Goal: Information Seeking & Learning: Learn about a topic

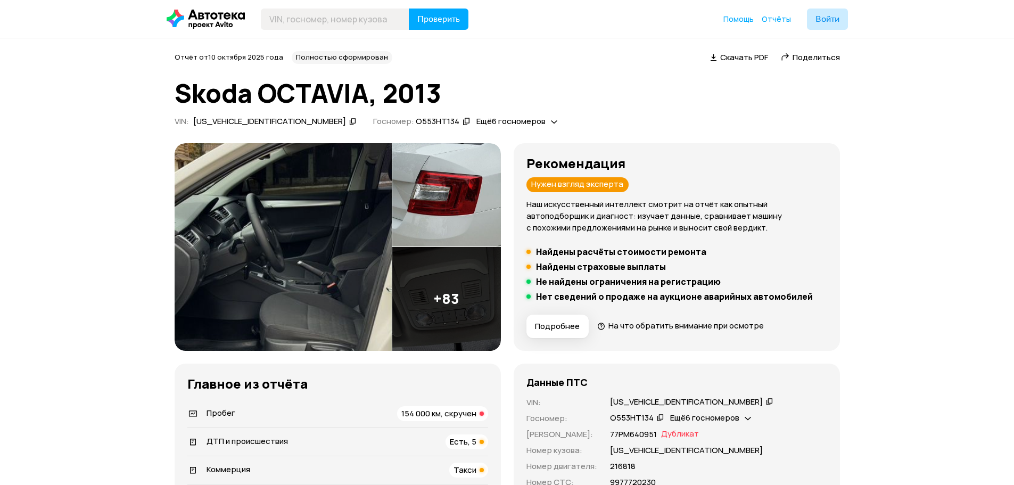
scroll to position [128, 0]
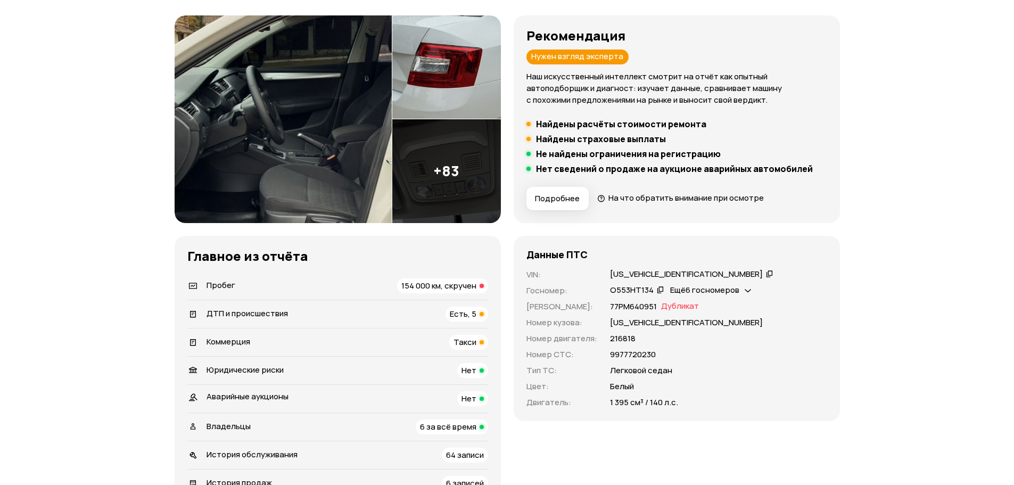
click at [460, 285] on span "154 000 км, скручен" at bounding box center [438, 285] width 75 height 11
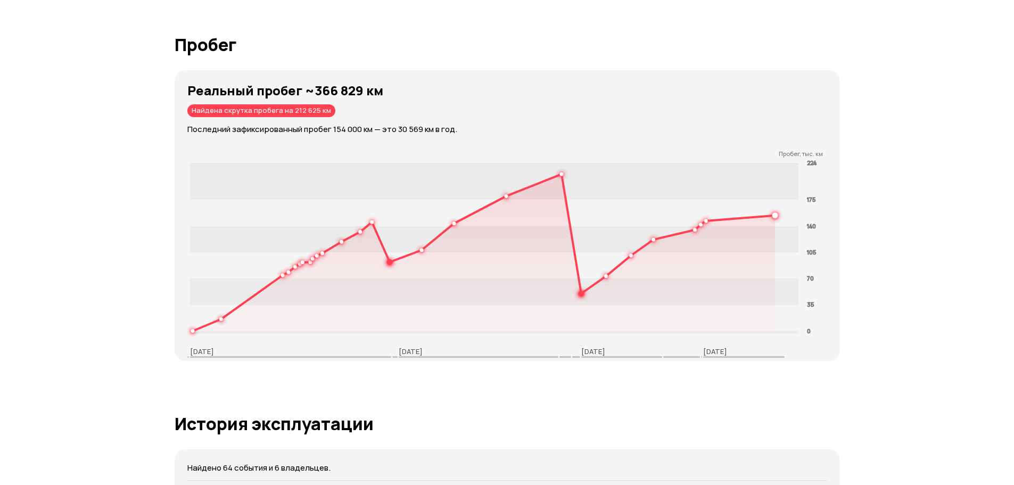
scroll to position [1893, 0]
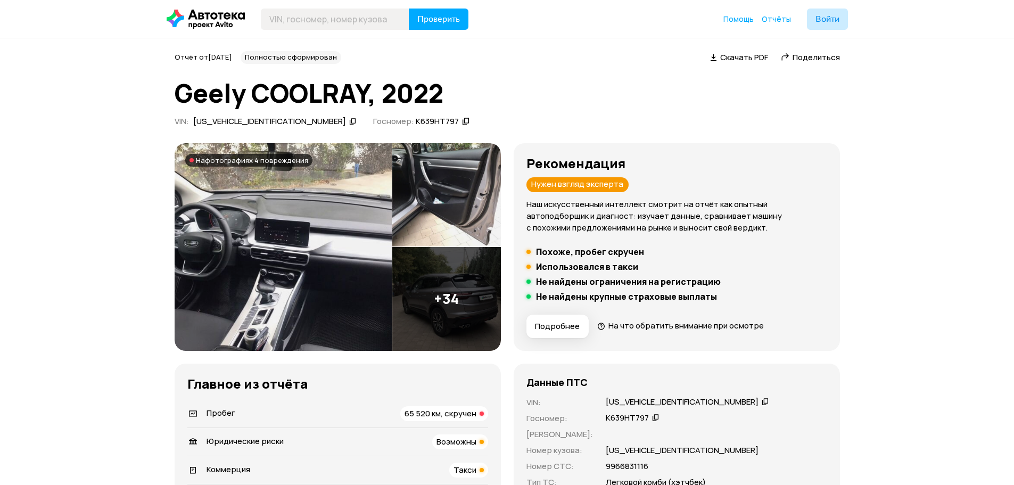
click at [453, 415] on span "65 520 км, скручен" at bounding box center [441, 413] width 72 height 11
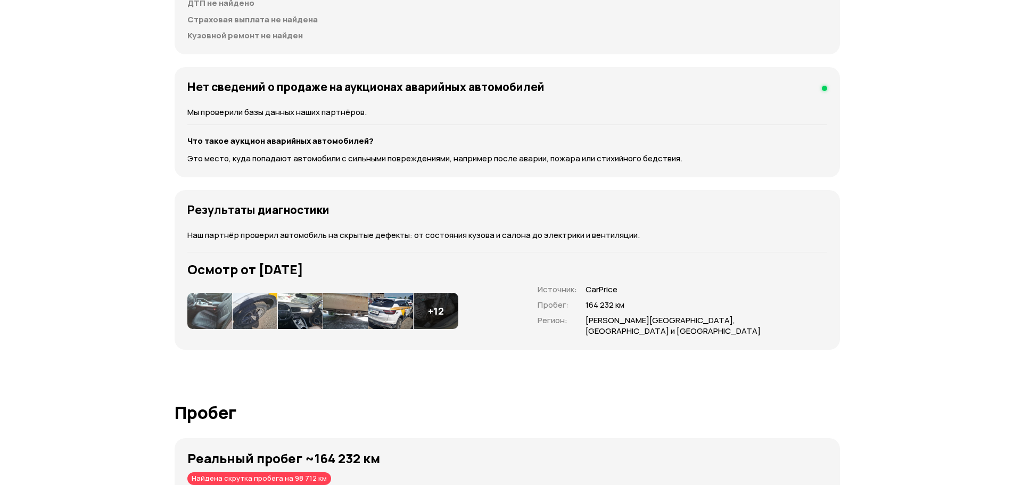
scroll to position [1226, 0]
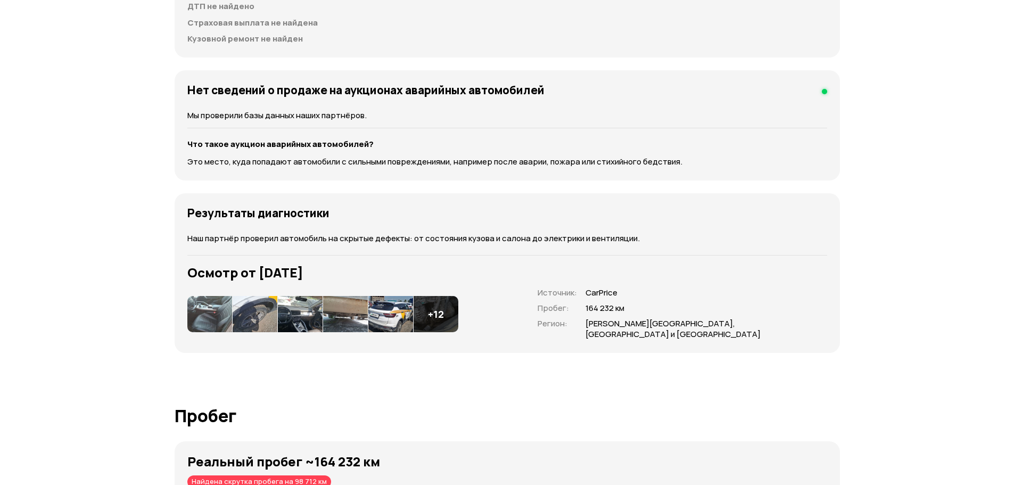
click at [257, 297] on img at bounding box center [255, 314] width 45 height 36
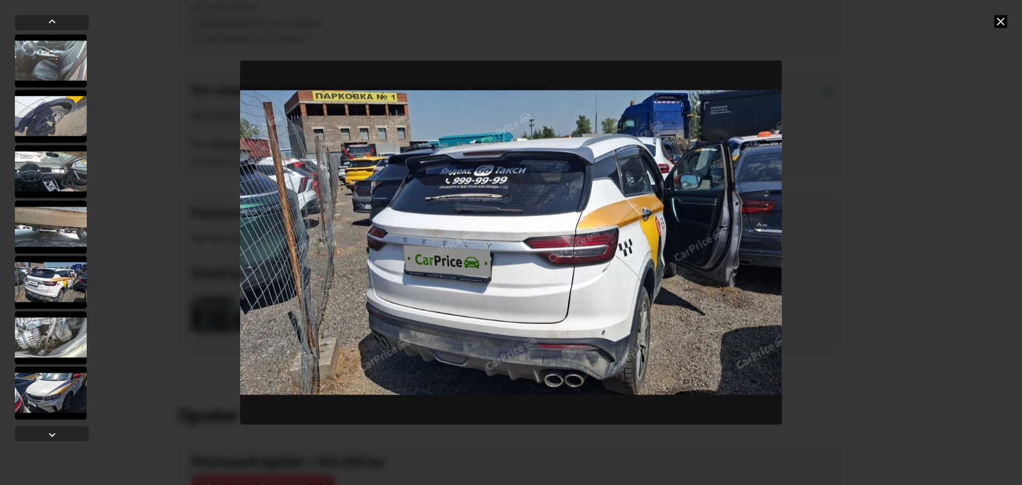
drag, startPoint x: 960, startPoint y: 125, endPoint x: 764, endPoint y: 87, distance: 200.1
click at [952, 129] on div at bounding box center [511, 242] width 1022 height 485
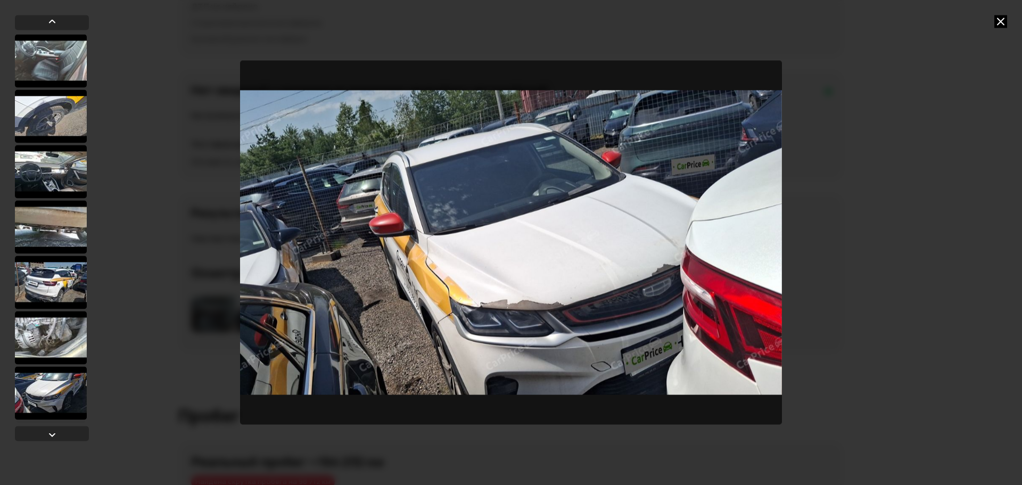
click at [529, 305] on img "Go to Slide 15" at bounding box center [511, 243] width 542 height 364
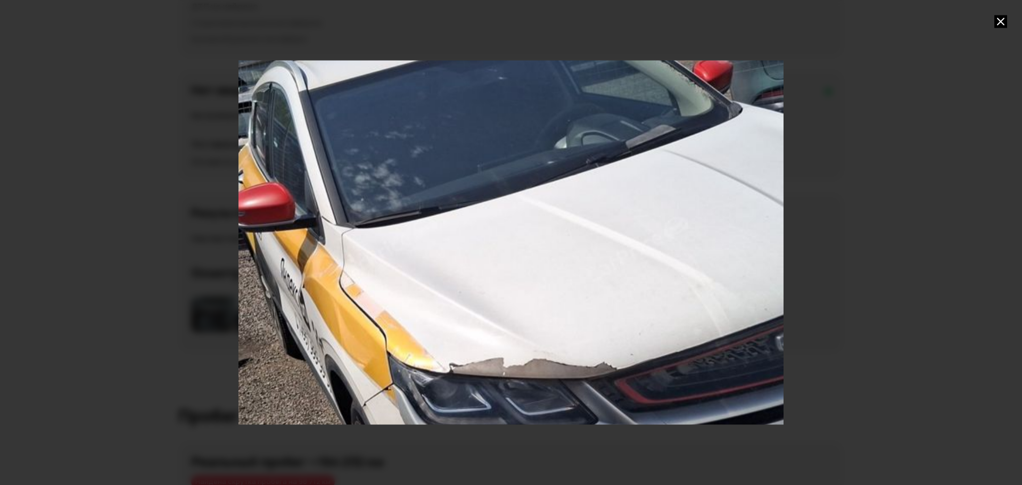
click at [617, 302] on div "Go to Slide 15" at bounding box center [511, 243] width 1090 height 728
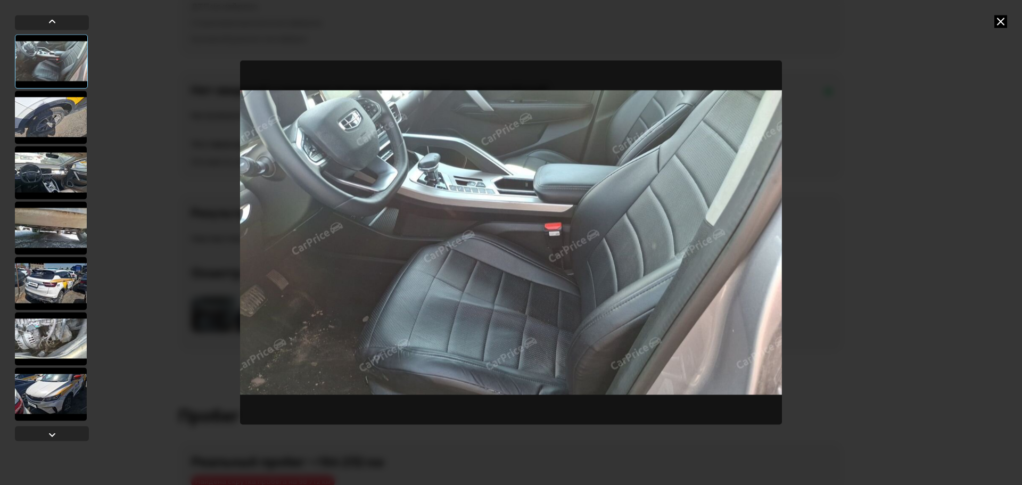
click at [994, 24] on div at bounding box center [511, 242] width 1022 height 485
click at [1003, 29] on div at bounding box center [511, 242] width 1022 height 485
click at [603, 315] on img "Go to Slide 1" at bounding box center [511, 243] width 542 height 364
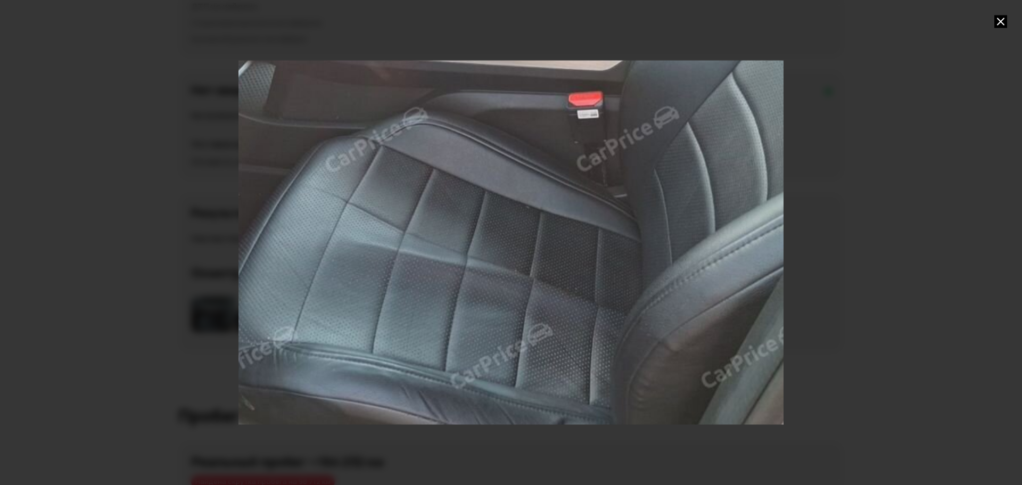
drag, startPoint x: 572, startPoint y: 349, endPoint x: 560, endPoint y: 275, distance: 74.9
click at [560, 275] on div "Go to Slide 1" at bounding box center [501, 132] width 1090 height 728
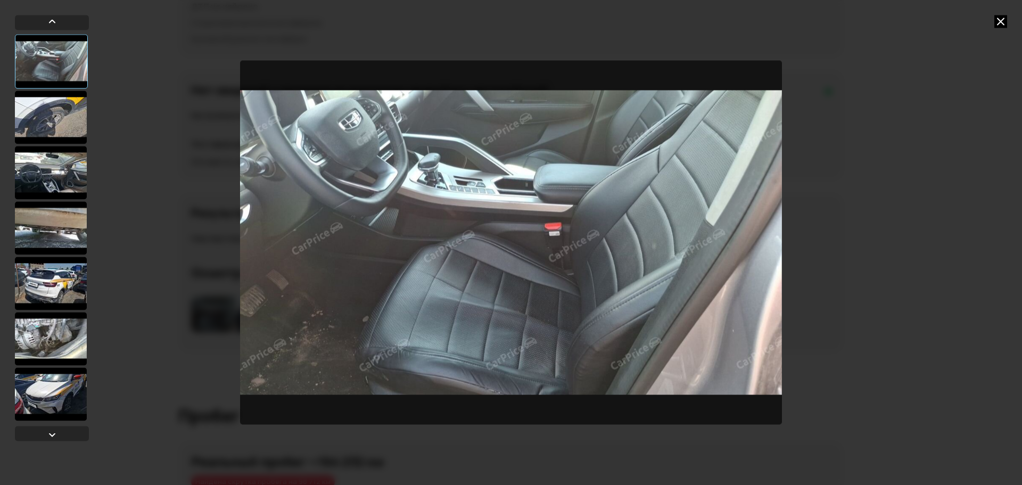
click at [996, 23] on icon at bounding box center [1001, 21] width 13 height 13
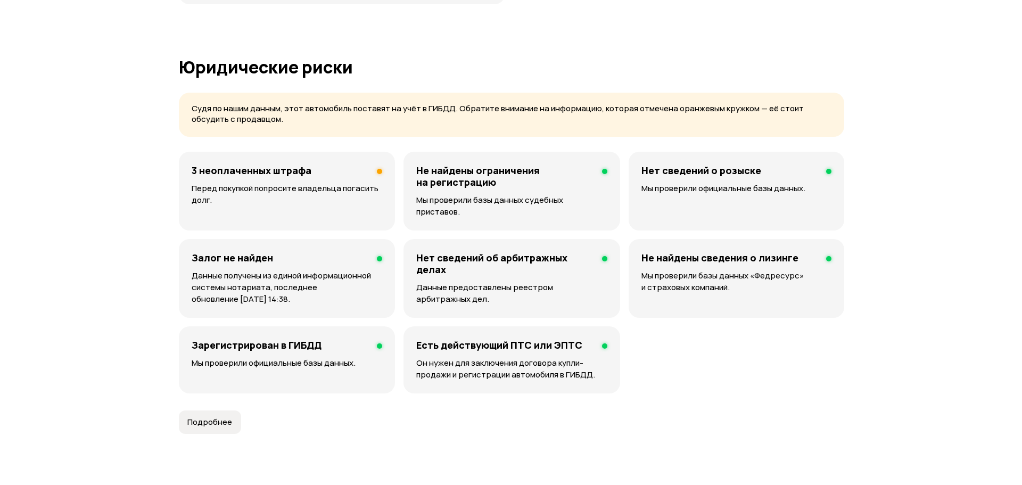
scroll to position [587, 0]
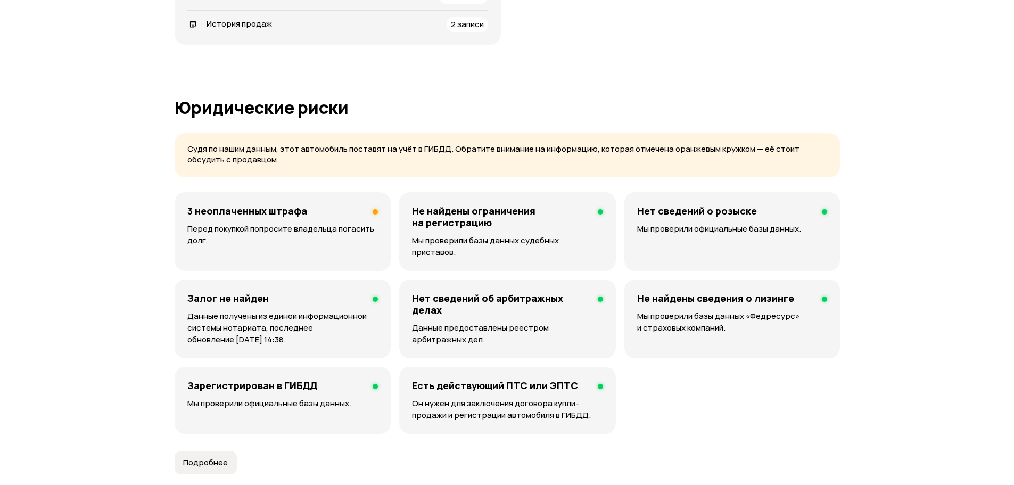
click at [333, 224] on p "Перед покупкой попросите владельца погасить долг." at bounding box center [282, 234] width 191 height 23
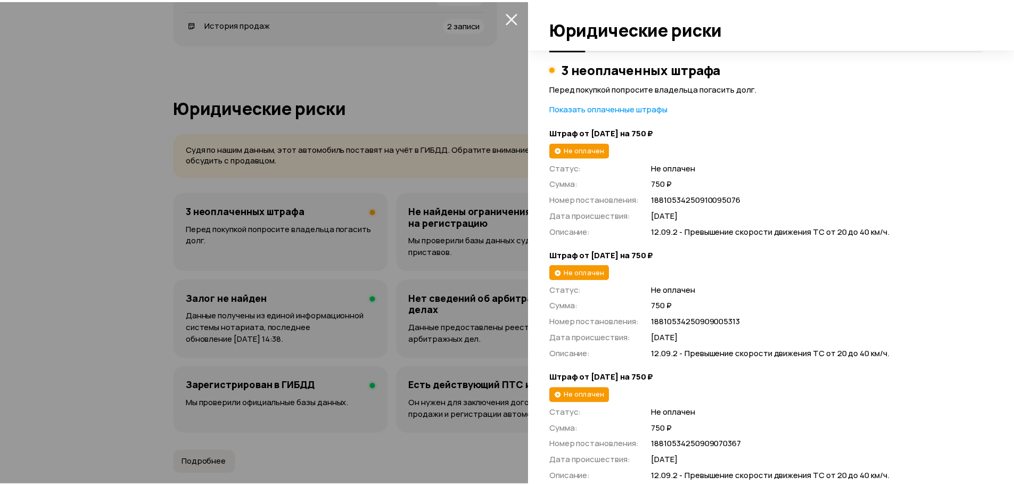
scroll to position [104, 0]
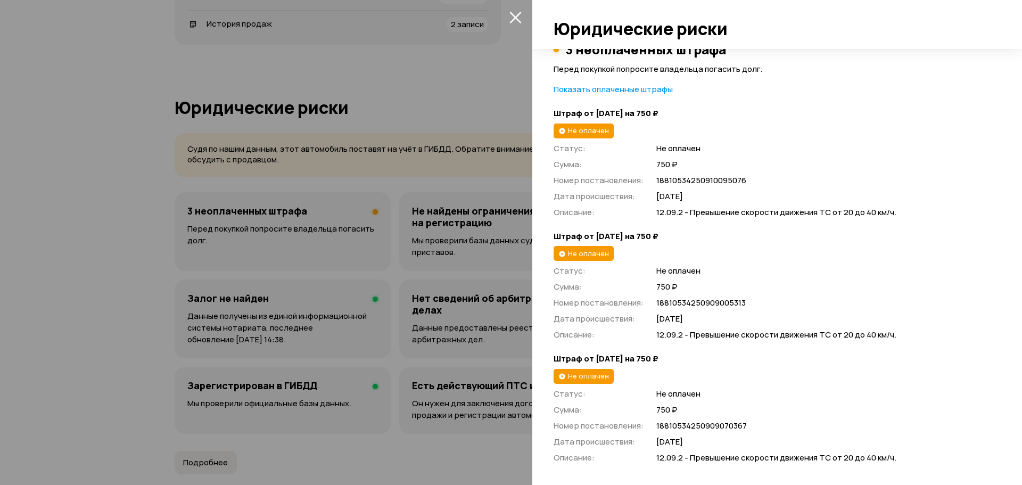
click at [517, 19] on icon "закрыть" at bounding box center [516, 18] width 12 height 12
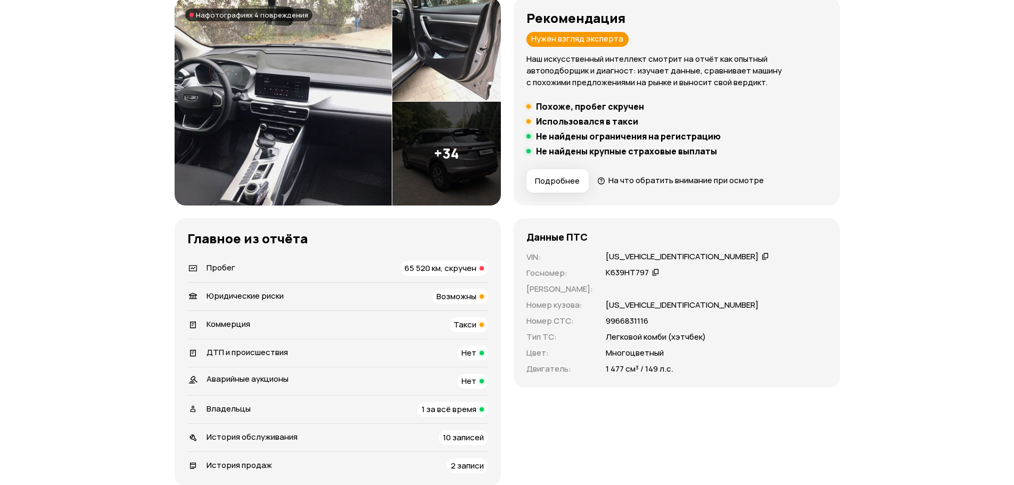
scroll to position [139, 0]
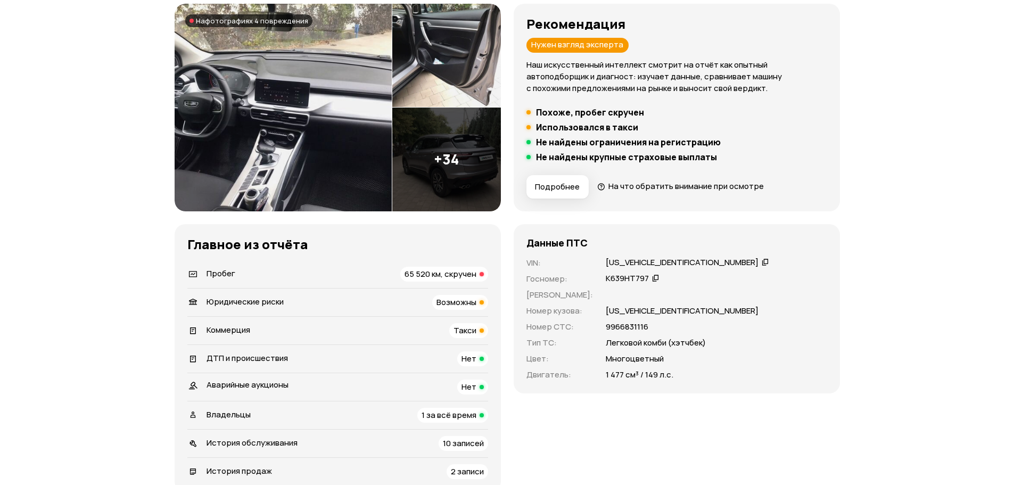
click at [621, 274] on div "К639НТ797" at bounding box center [627, 278] width 43 height 11
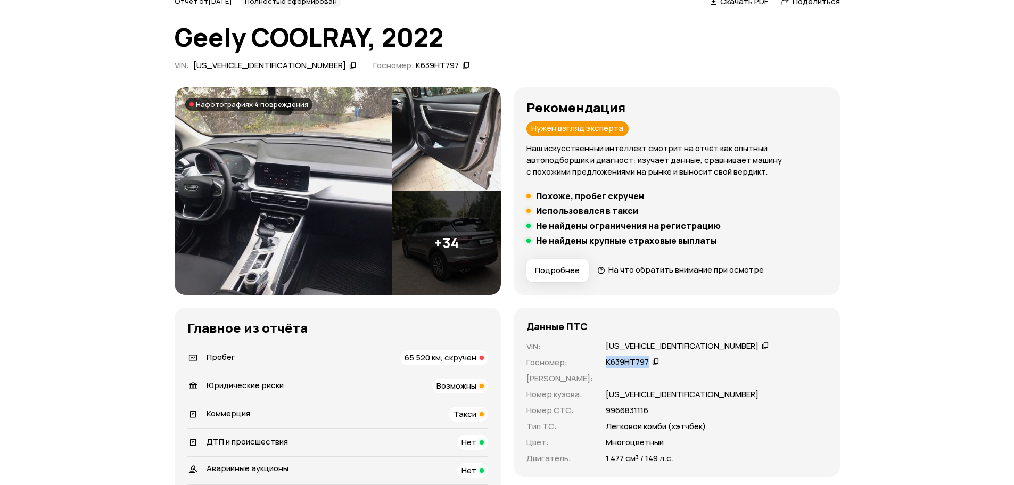
scroll to position [0, 0]
